Goal: Obtain resource: Obtain resource

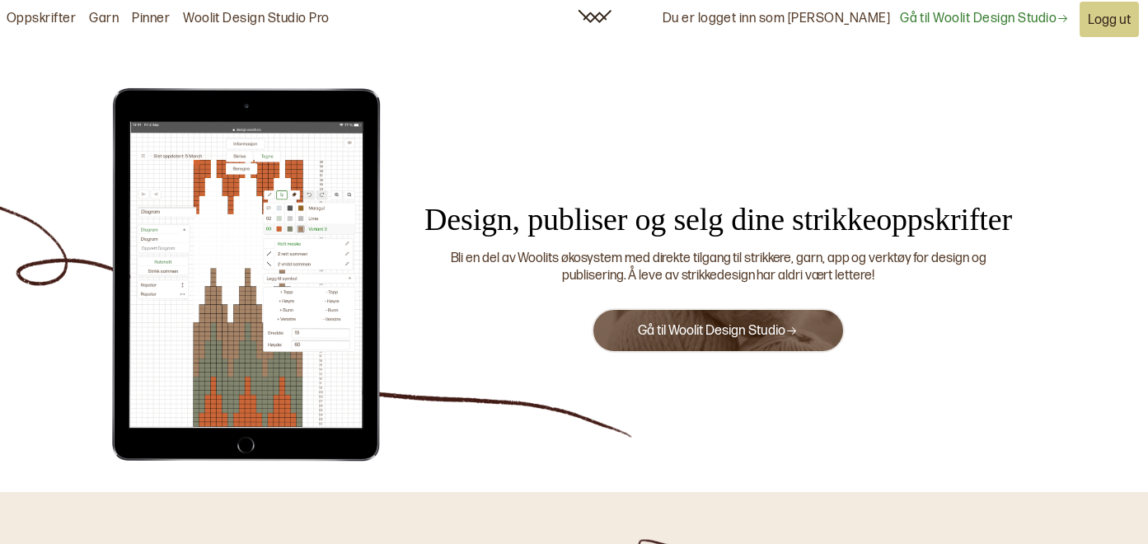
click at [655, 320] on button "Gå til Woolit Design Studio" at bounding box center [718, 330] width 252 height 45
click at [680, 333] on link "Gå til Woolit Design Studio" at bounding box center [718, 331] width 160 height 16
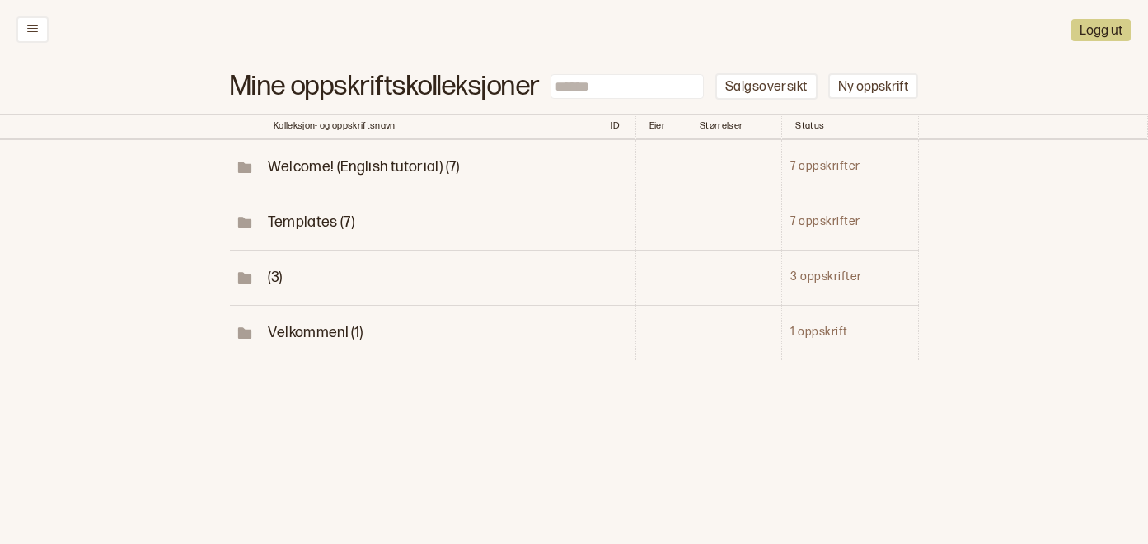
click at [269, 279] on span "(3)" at bounding box center [275, 277] width 14 height 17
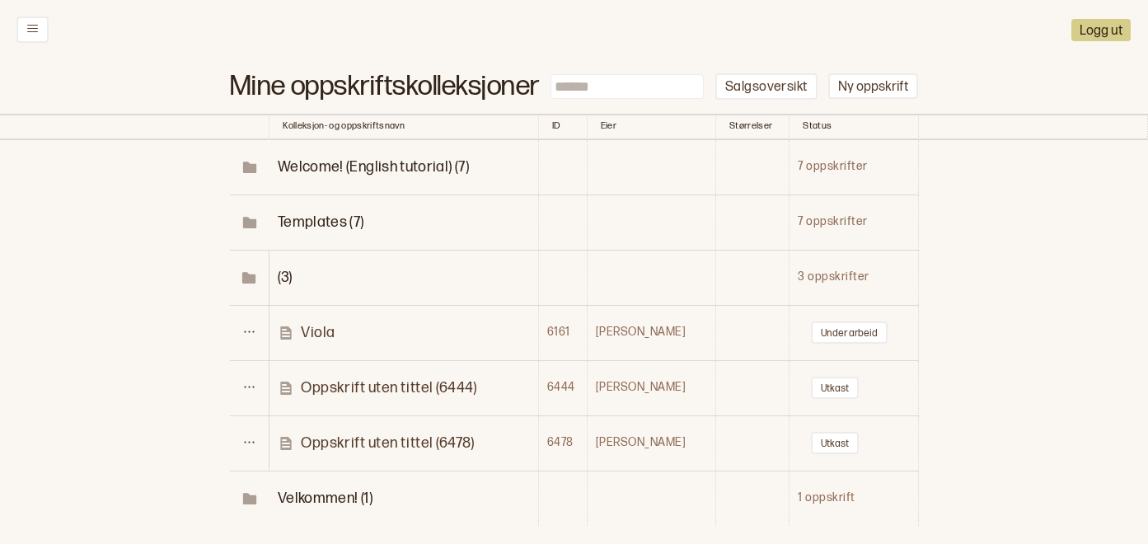
click at [311, 239] on td "Templates (7)" at bounding box center [404, 222] width 269 height 55
click at [317, 220] on span "Templates (7)" at bounding box center [321, 222] width 87 height 17
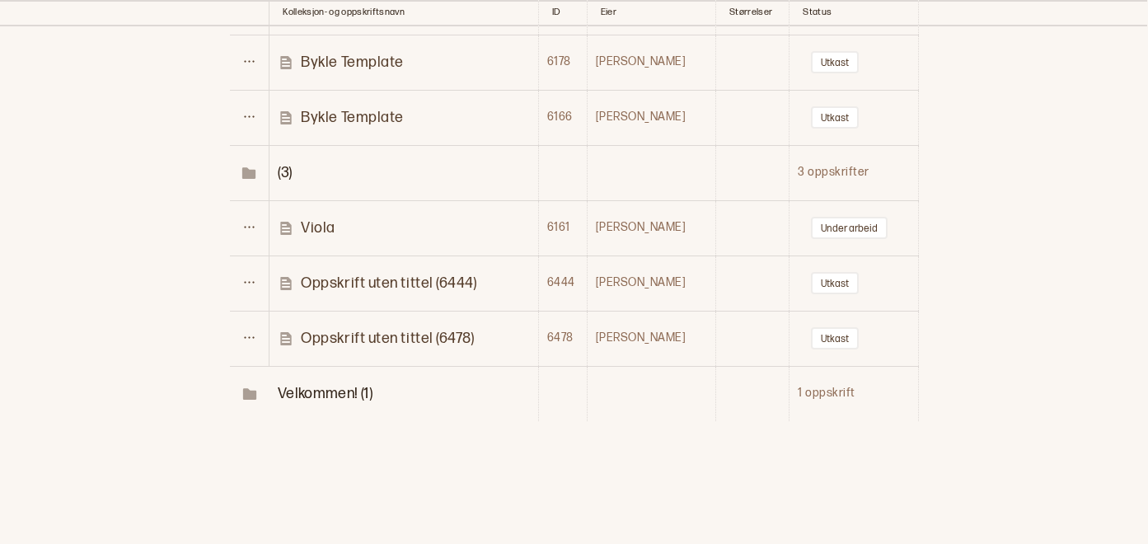
scroll to position [509, 0]
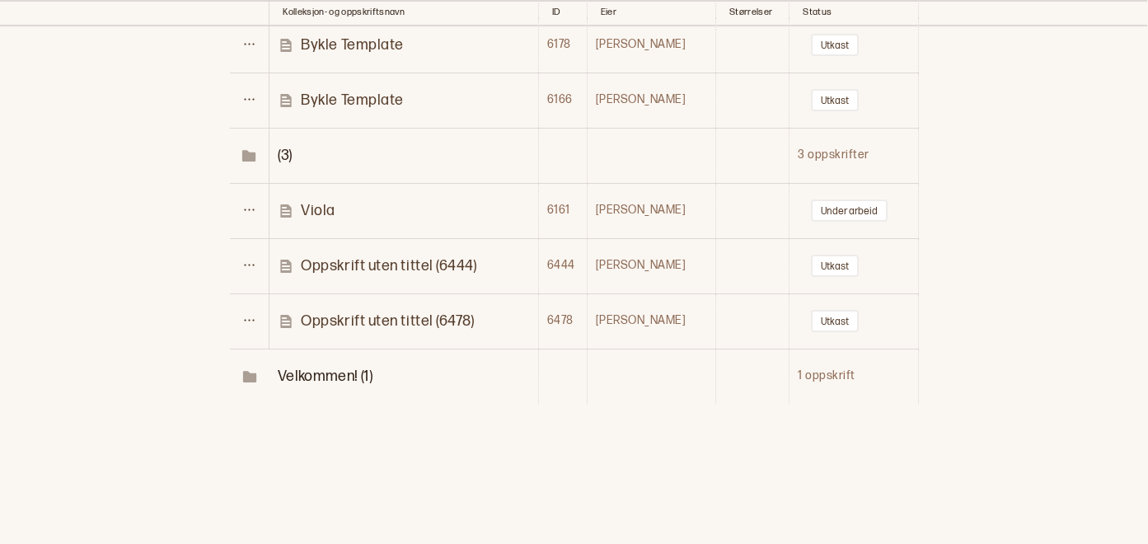
click at [361, 316] on p "Oppskrift uten tittel (6478)" at bounding box center [387, 321] width 173 height 19
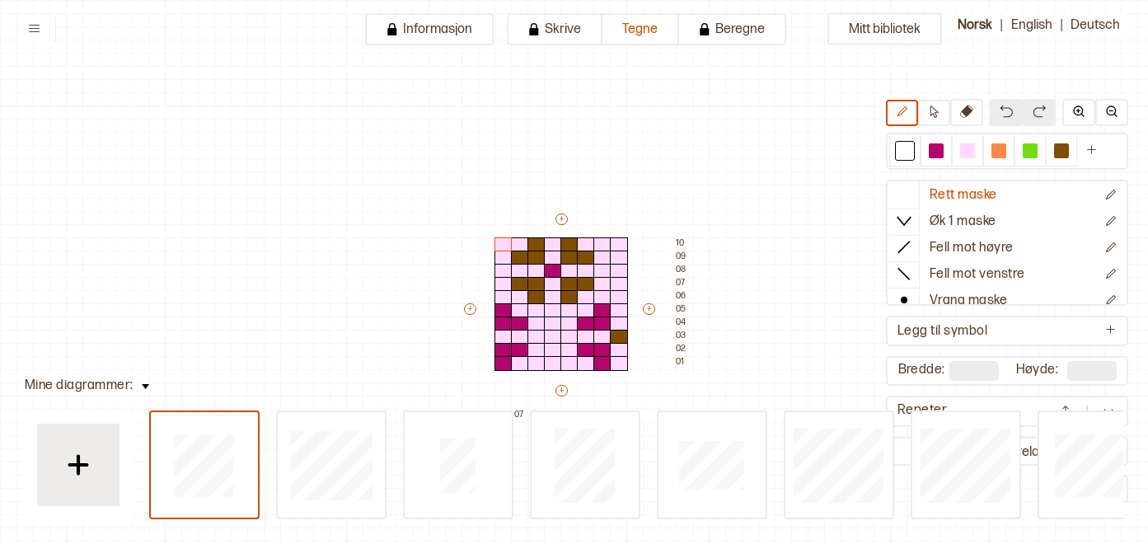
scroll to position [45, 0]
